Goal: Task Accomplishment & Management: Manage account settings

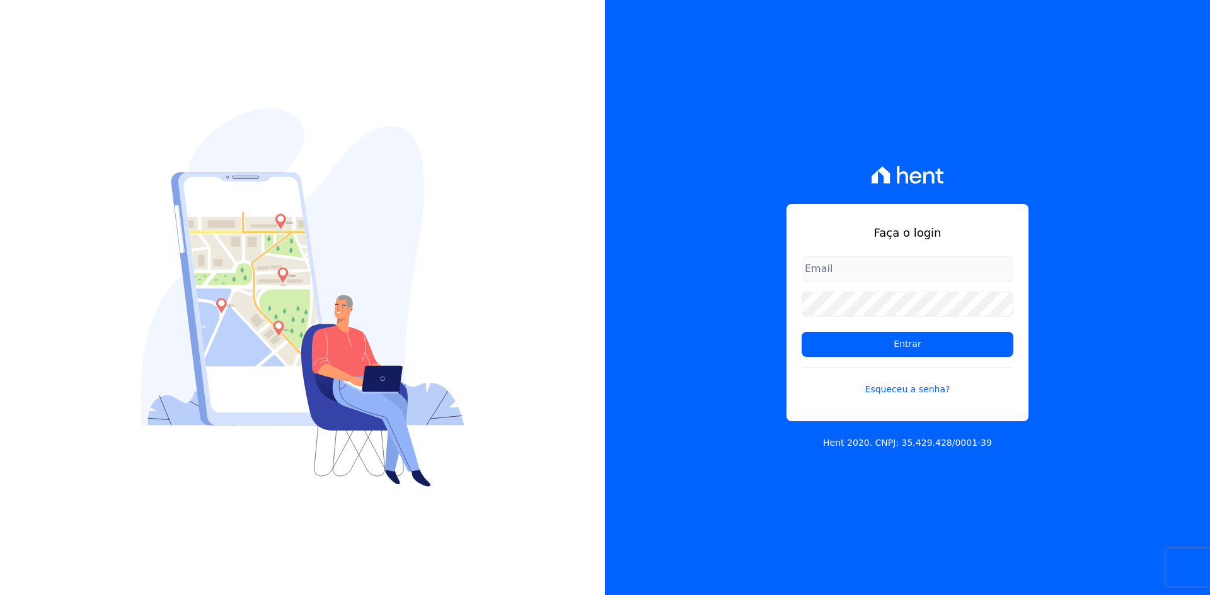
type input "[EMAIL_ADDRESS][DOMAIN_NAME]"
click at [1142, 425] on div "Faça o login [EMAIL_ADDRESS][DOMAIN_NAME] Entrar Esqueceu a senha? Hent 2020. C…" at bounding box center [907, 297] width 605 height 595
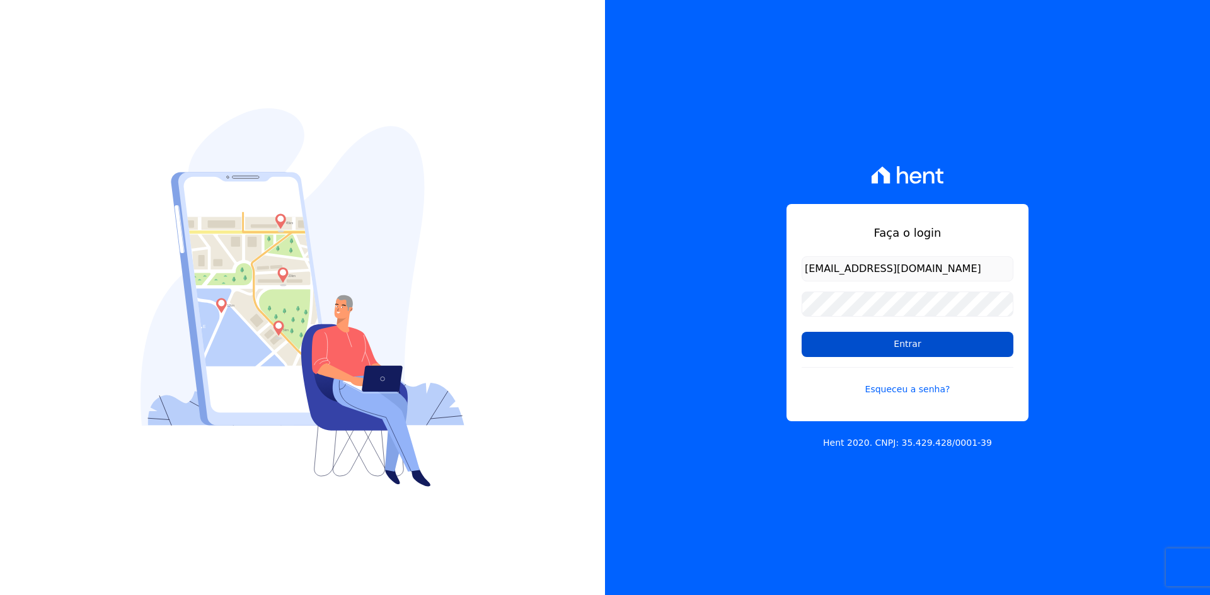
click at [912, 344] on input "Entrar" at bounding box center [908, 344] width 212 height 25
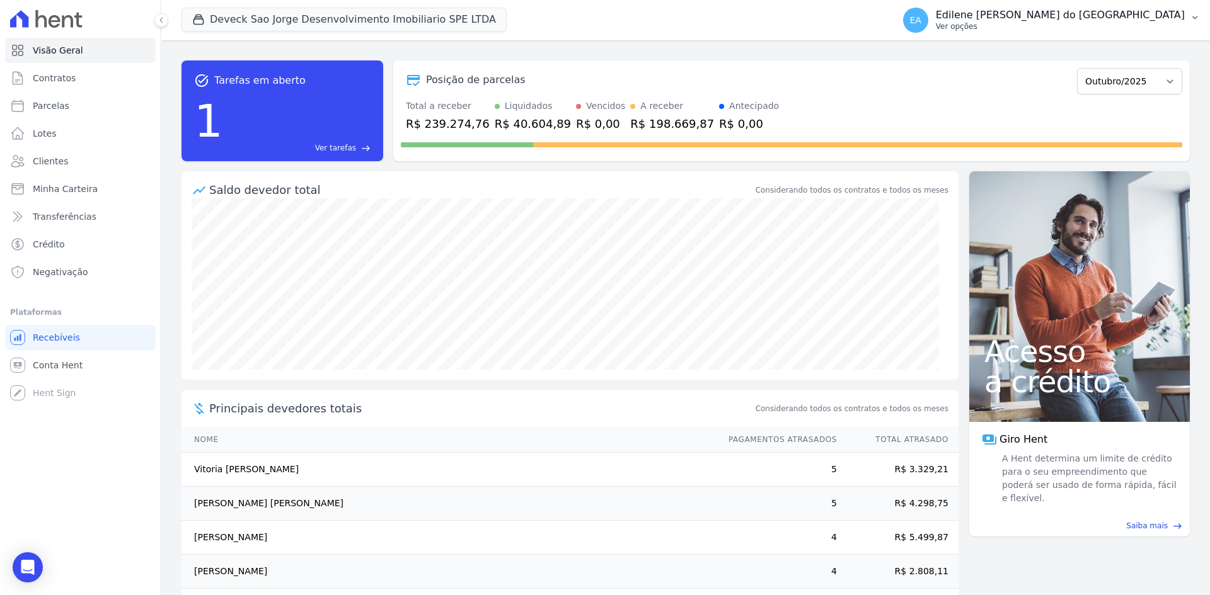
click at [1001, 26] on p "Ver opções" at bounding box center [1060, 26] width 249 height 10
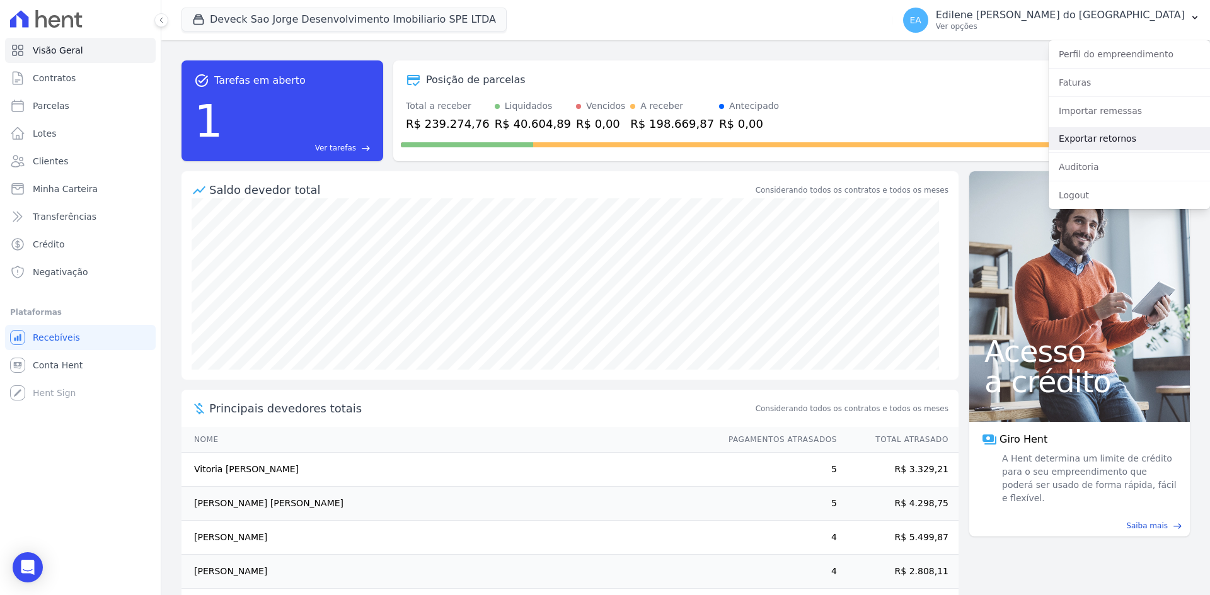
click at [1094, 140] on link "Exportar retornos" at bounding box center [1129, 138] width 161 height 23
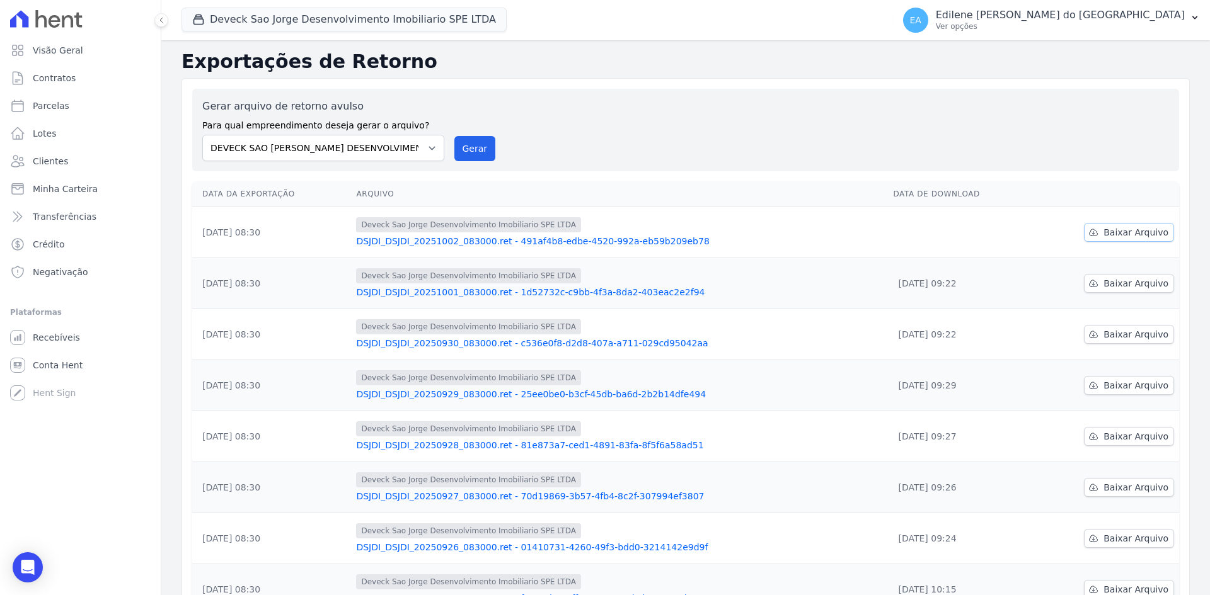
click at [1109, 232] on span "Baixar Arquivo" at bounding box center [1135, 232] width 65 height 13
click at [1113, 283] on span "Baixar Arquivo" at bounding box center [1135, 283] width 65 height 13
click at [61, 334] on span "Recebíveis" at bounding box center [56, 337] width 47 height 13
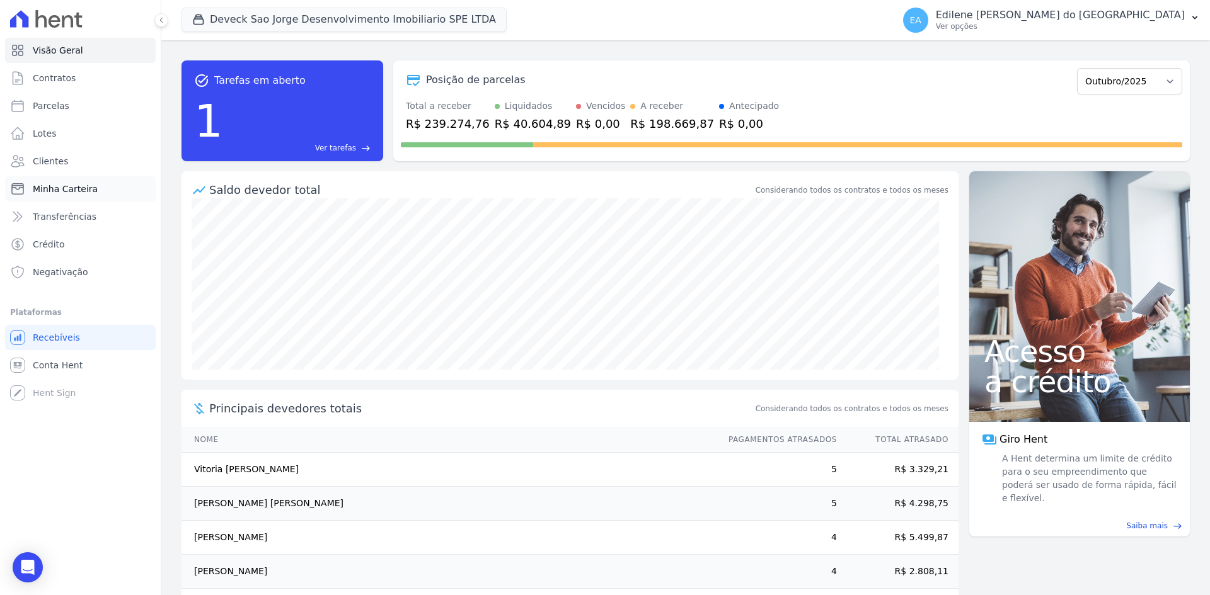
click at [56, 188] on span "Minha Carteira" at bounding box center [65, 189] width 65 height 13
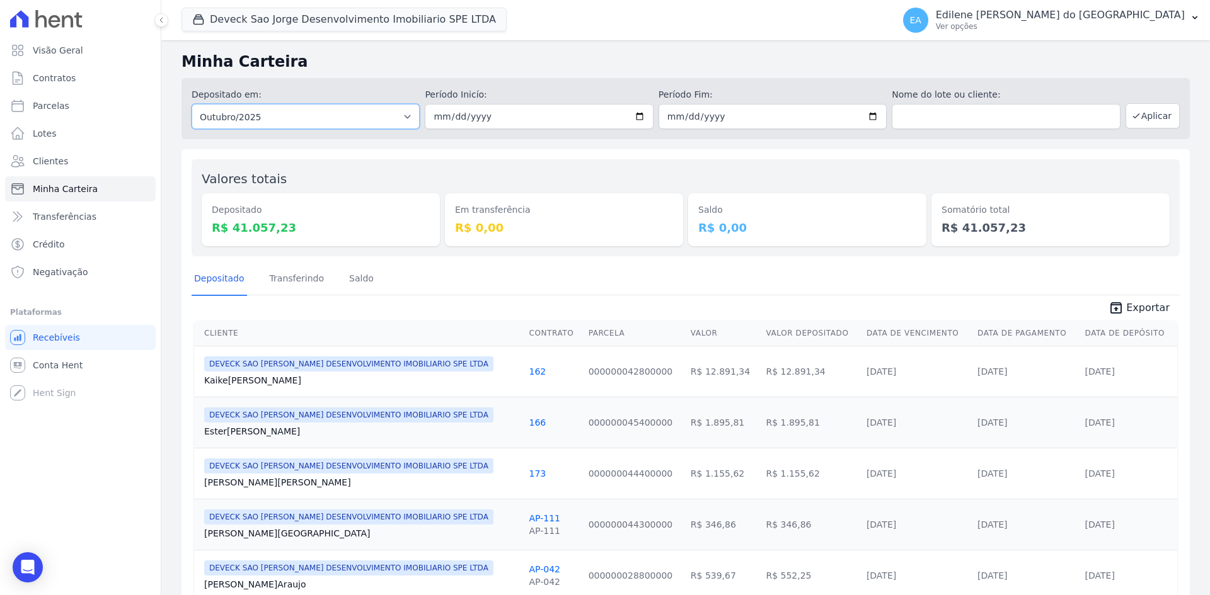
click at [403, 117] on select "Todos os meses Outubro/2024 Novembro/2024 Dezembro/2024 Janeiro/2025 Fevereiro/…" at bounding box center [306, 116] width 228 height 25
select select "09/2025"
click at [192, 104] on select "Todos os meses Outubro/2024 Novembro/2024 Dezembro/2024 Janeiro/2025 Fevereiro/…" at bounding box center [306, 116] width 228 height 25
click at [1151, 113] on button "Aplicar" at bounding box center [1152, 115] width 54 height 25
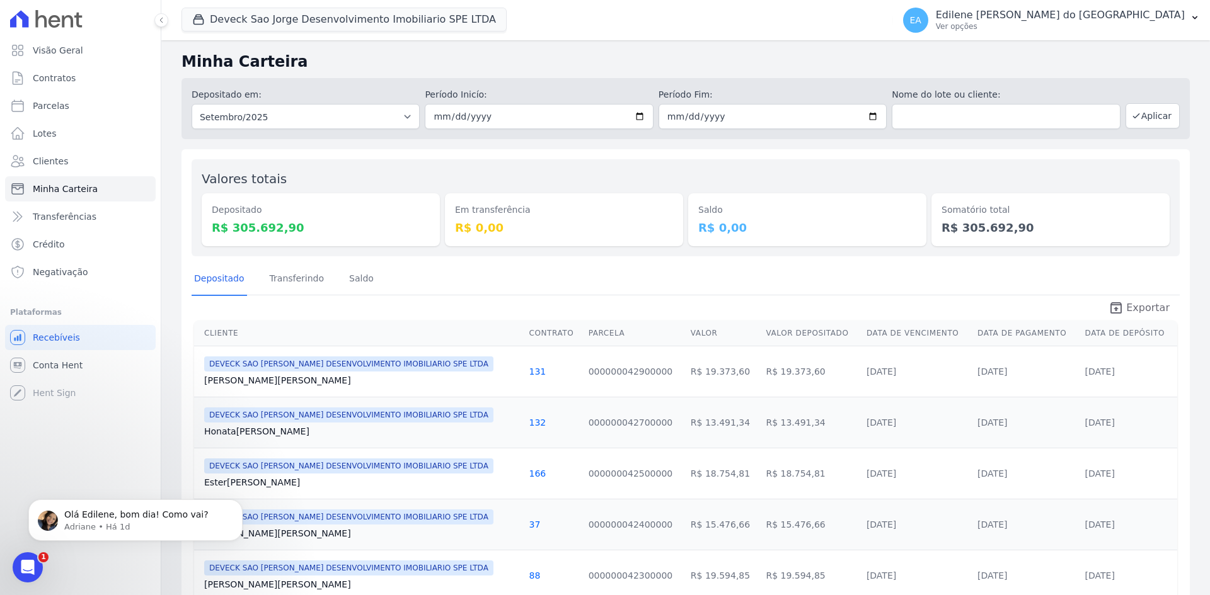
click at [1142, 310] on span "Exportar" at bounding box center [1147, 308] width 43 height 15
click at [407, 113] on select "Todos os meses Outubro/2024 Novembro/2024 Dezembro/2024 Janeiro/2025 Fevereiro/…" at bounding box center [306, 116] width 228 height 25
select select "10/2025"
click at [192, 104] on select "Todos os meses Outubro/2024 Novembro/2024 Dezembro/2024 Janeiro/2025 Fevereiro/…" at bounding box center [306, 116] width 228 height 25
drag, startPoint x: 1148, startPoint y: 114, endPoint x: 1142, endPoint y: 124, distance: 11.6
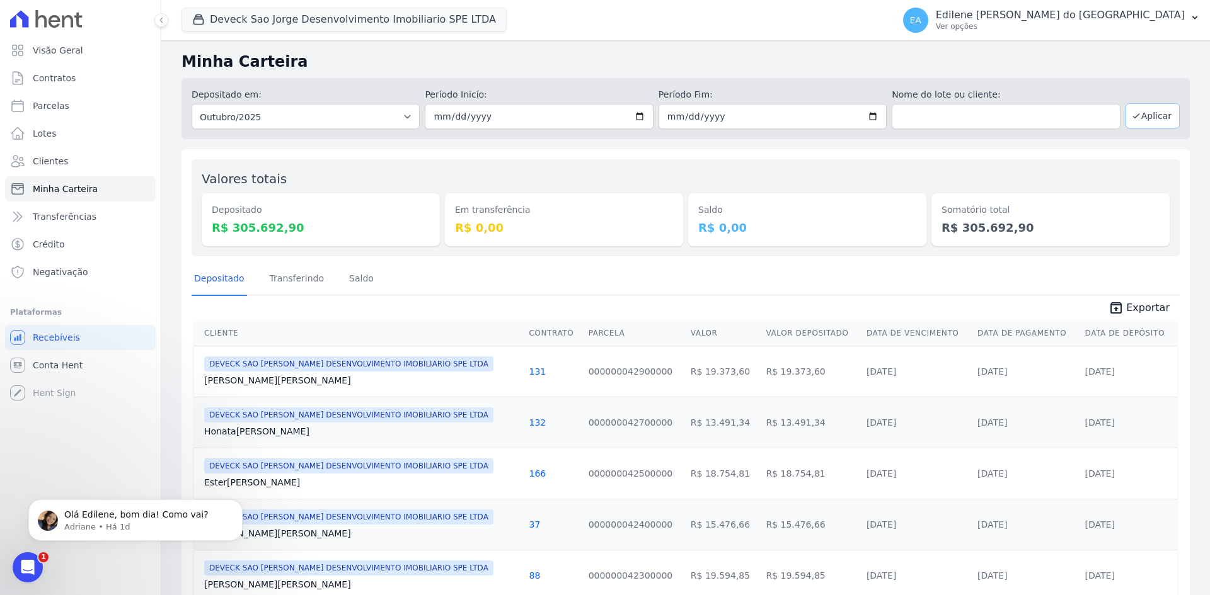
click at [1148, 113] on button "Aplicar" at bounding box center [1152, 115] width 54 height 25
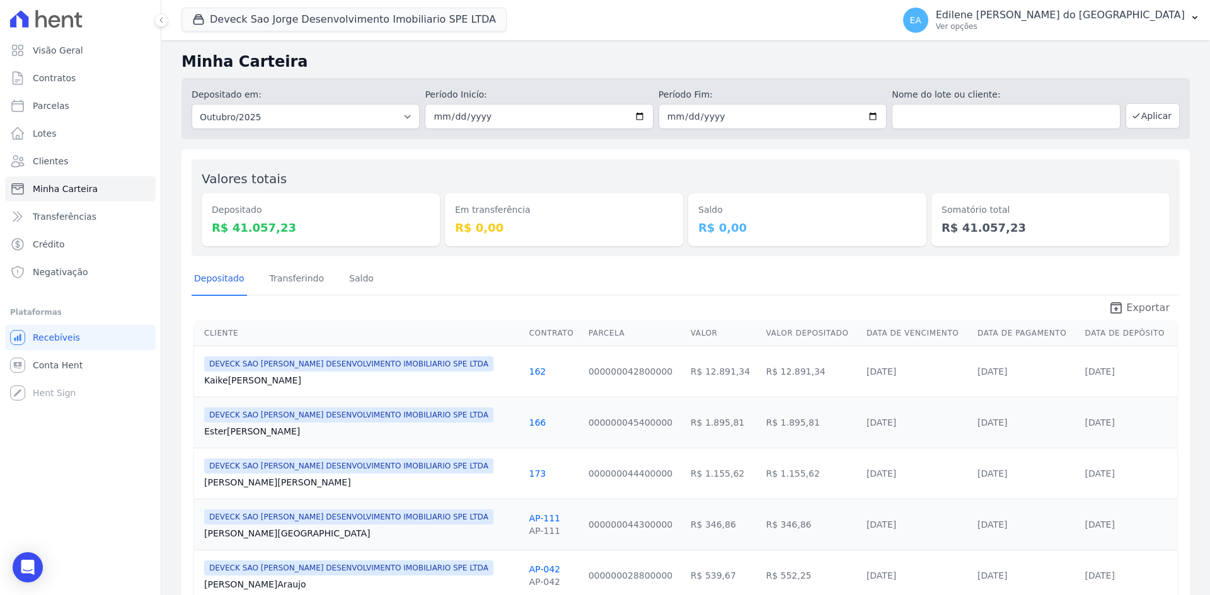
click at [1138, 306] on span "Exportar" at bounding box center [1147, 308] width 43 height 15
